Goal: Communication & Community: Answer question/provide support

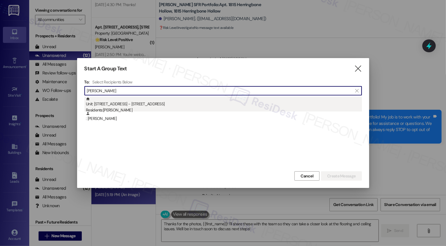
scroll to position [1420, 0]
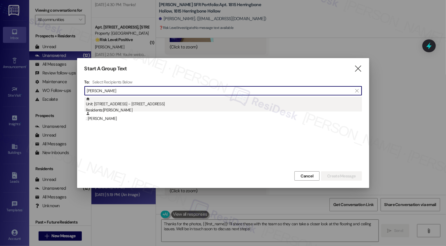
type input "[PERSON_NAME]"
click at [121, 104] on div "Unit: [STREET_ADDRESS] - [STREET_ADDRESS] Residents: [PERSON_NAME]" at bounding box center [224, 105] width 276 height 17
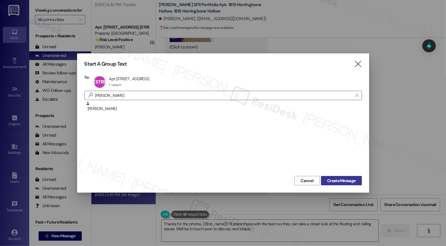
click at [344, 184] on button "Create Message" at bounding box center [341, 180] width 41 height 9
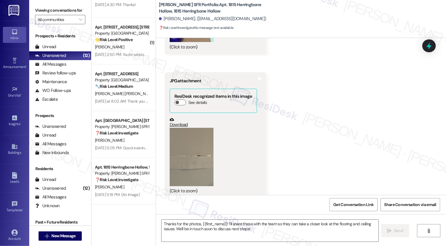
type textarea "Fetching suggested responses. Please feel free to read through the conversation…"
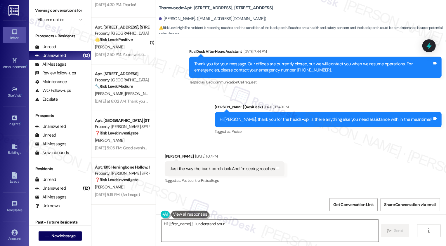
scroll to position [153, 0]
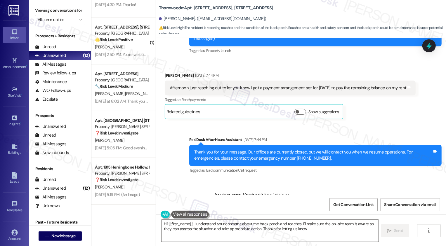
type textarea "Hi {{first_name}}, I understand your concerns about the back porch and roaches.…"
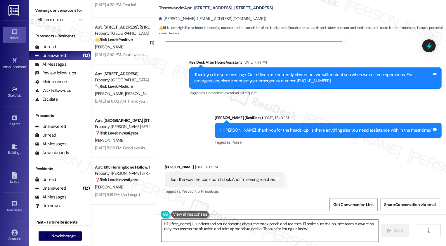
scroll to position [216, 0]
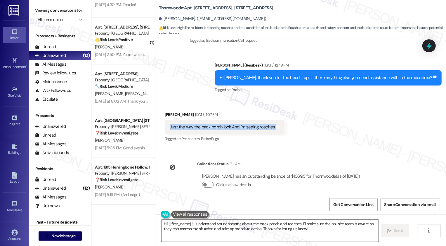
copy div "Just the way the back porch look.And I'm seeing roaches Tags and notes"
drag, startPoint x: 165, startPoint y: 121, endPoint x: 279, endPoint y: 121, distance: 113.8
click at [279, 122] on div "Received via SMS [PERSON_NAME] [DATE] 1:07 PM Just the way the back porch look.…" at bounding box center [224, 127] width 128 height 41
click at [310, 127] on div "Received via SMS [PERSON_NAME] [DATE] 1:07 PM Just the way the back porch look.…" at bounding box center [301, 122] width 290 height 49
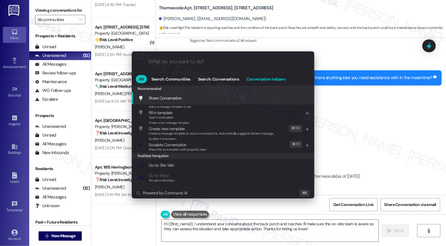
click at [259, 80] on span "Conversation helpers" at bounding box center [265, 79] width 39 height 4
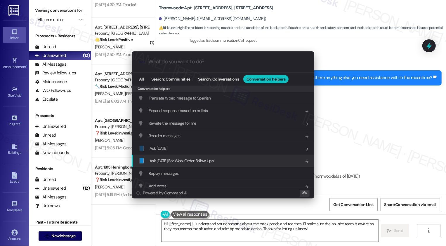
click at [187, 157] on div "📘 Ask [DATE] For Work Order Follow Ups Add shortcut" at bounding box center [223, 161] width 182 height 13
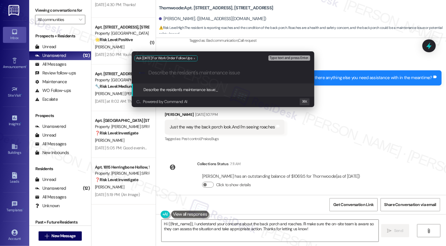
paste input "Just the way the back porch look.And I'm seeing roaches"
type input "Just the way the back porch look.And I'm seeing roaches"
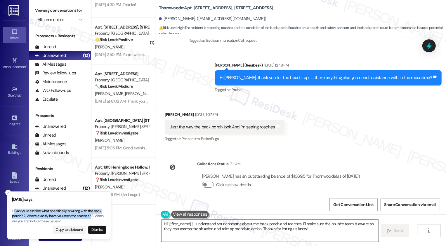
drag, startPoint x: 14, startPoint y: 211, endPoint x: 91, endPoint y: 215, distance: 77.5
click at [92, 217] on p "1. Can you describe what specifically is wrong with the back porch? 2. Where ex…" at bounding box center [59, 216] width 94 height 15
copy p "Can you describe what specifically is wrong with the back porch? 2. Where exact…"
click at [200, 228] on textarea "Hi {{first_name}}, I understand your concerns about the back porch and roaches.…" at bounding box center [269, 231] width 217 height 22
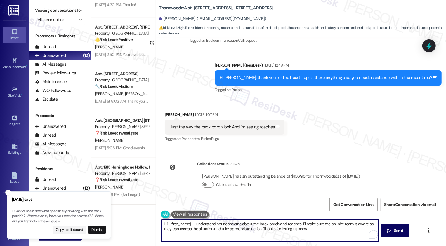
click at [278, 222] on textarea "Hi {{first_name}}, I understand your concerns about the back porch and roaches.…" at bounding box center [269, 231] width 217 height 22
drag, startPoint x: 299, startPoint y: 224, endPoint x: 312, endPoint y: 232, distance: 15.5
click at [312, 232] on textarea "Hi {{first_name}}, I understand your concerns about the back porch and roaches.…" at bounding box center [269, 231] width 217 height 22
paste textarea "Can you describe what specifically is wrong with the back porch? 2. Where exact…"
drag, startPoint x: 190, startPoint y: 223, endPoint x: 129, endPoint y: 222, distance: 61.0
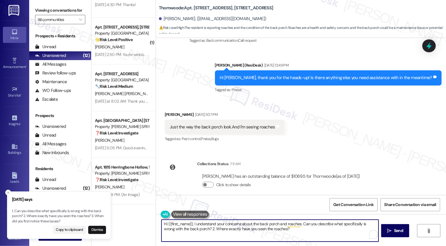
click at [129, 223] on div "( 1 ) Apt. East [PERSON_NAME] Upstairs, 1870 & [STREET_ADDRESS][PERSON_NAME] Pr…" at bounding box center [268, 123] width 354 height 246
click at [166, 222] on textarea "I understand your concerns about the back porch and roaches. Can you describe w…" at bounding box center [269, 231] width 217 height 22
click at [244, 229] on textarea "I hear your concerns about the back porch and roaches. Can you describe what sp…" at bounding box center [269, 231] width 217 height 22
drag, startPoint x: 367, startPoint y: 224, endPoint x: 384, endPoint y: 223, distance: 17.2
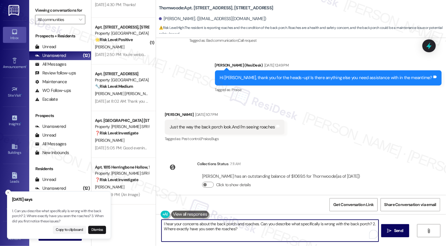
click at [384, 224] on div "I hear your concerns about the back porch and roaches. Can you describe what sp…" at bounding box center [301, 236] width 290 height 44
type textarea "I hear your concerns about the back porch and roaches. Can you describe what sp…"
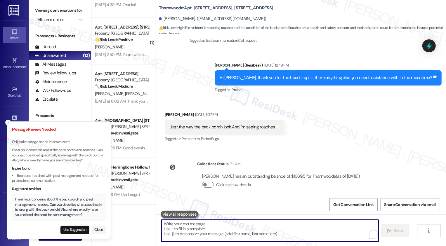
click at [8, 192] on li "Message Review Needed Original message needs improvement: I hear your concerns …" at bounding box center [59, 180] width 104 height 118
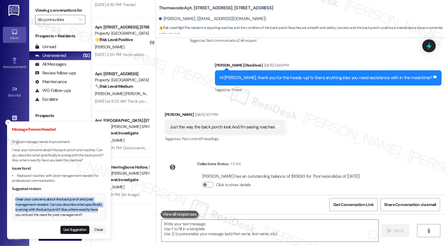
drag, startPoint x: 14, startPoint y: 200, endPoint x: 98, endPoint y: 212, distance: 84.3
click at [98, 212] on div "I hear your concerns about the back porch and pest management needed. Can you d…" at bounding box center [59, 207] width 94 height 27
click at [77, 229] on button "Use Suggestion" at bounding box center [74, 230] width 29 height 8
type textarea "I hear your concerns about the back porch and pest management needed. Can you d…"
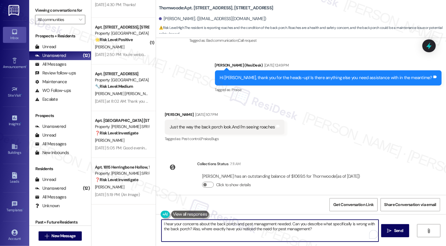
click at [226, 226] on textarea "I hear your concerns about the back porch and pest management needed. Can you d…" at bounding box center [269, 231] width 217 height 22
click at [332, 229] on textarea "I hear your concerns about the back porch and pest management needed. Can you d…" at bounding box center [269, 231] width 217 height 22
click at [397, 231] on span "Send" at bounding box center [398, 231] width 9 height 6
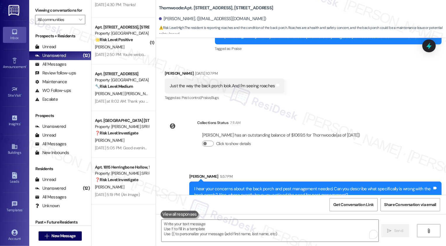
scroll to position [263, 0]
